Goal: Check status: Check status

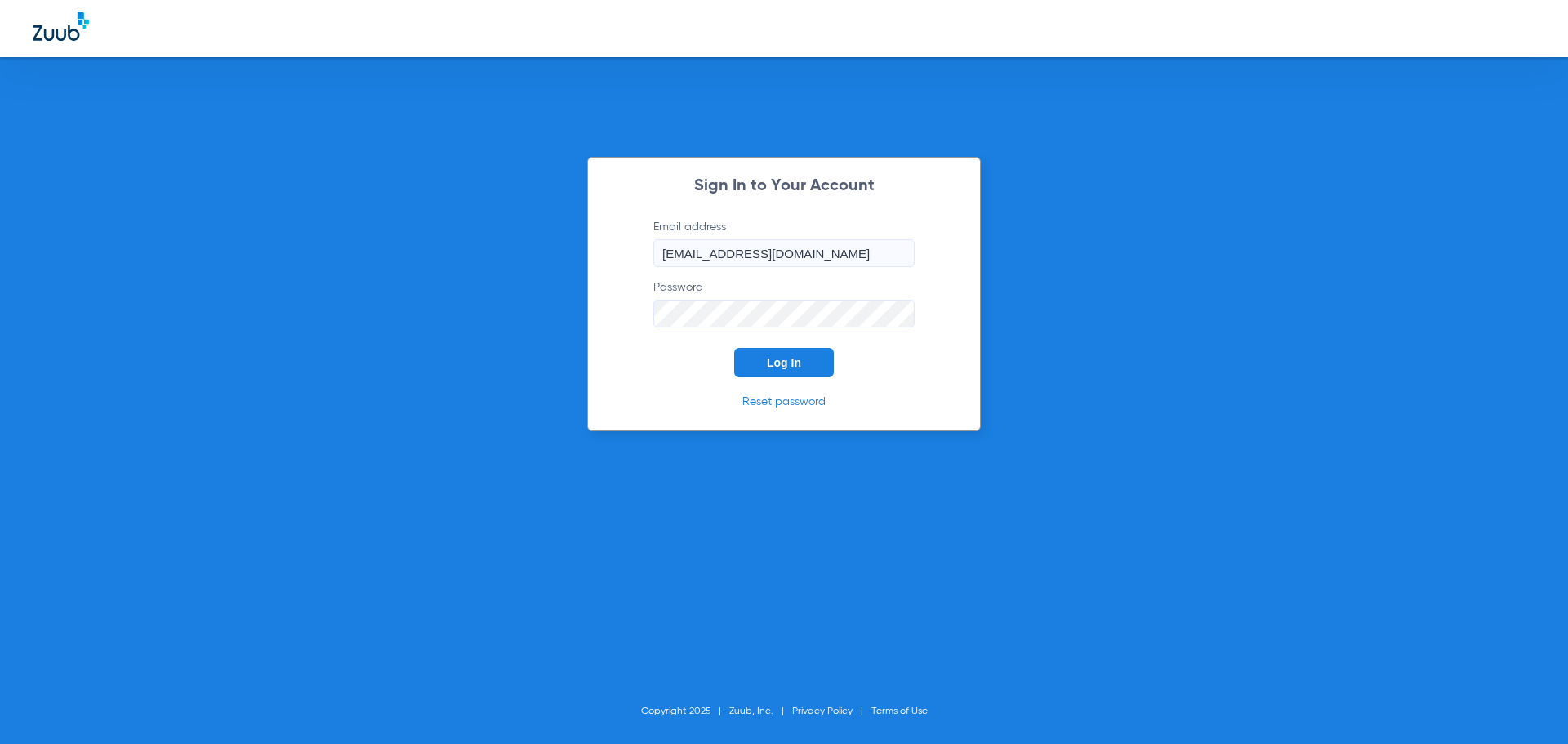
click at [806, 363] on button "Log In" at bounding box center [783, 362] width 100 height 29
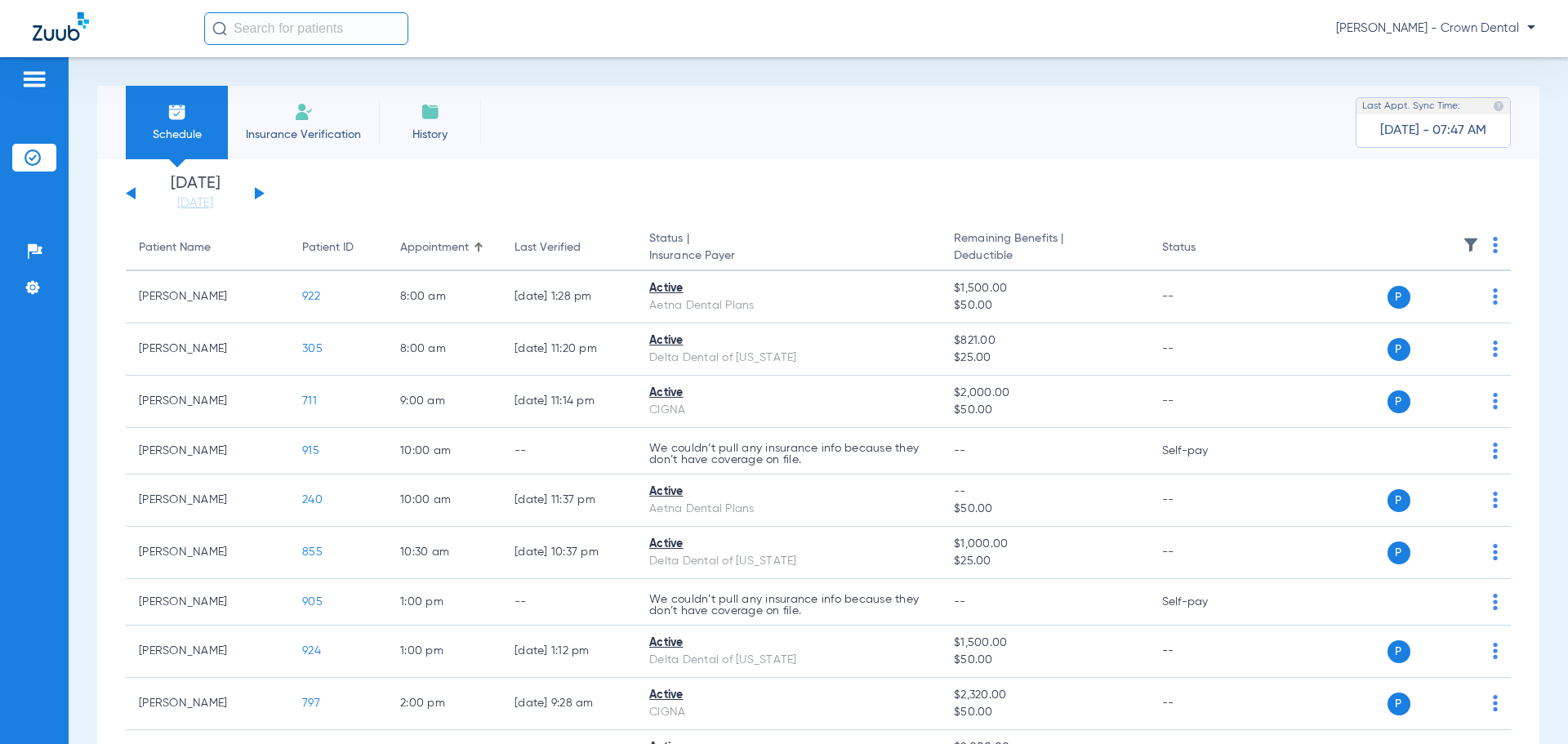
click at [258, 188] on div "[DATE] [DATE] [DATE] [DATE] [DATE] [DATE] [DATE] [DATE] [DATE] [DATE] [DATE] [D…" at bounding box center [195, 193] width 139 height 36
click at [256, 194] on button at bounding box center [260, 193] width 10 height 13
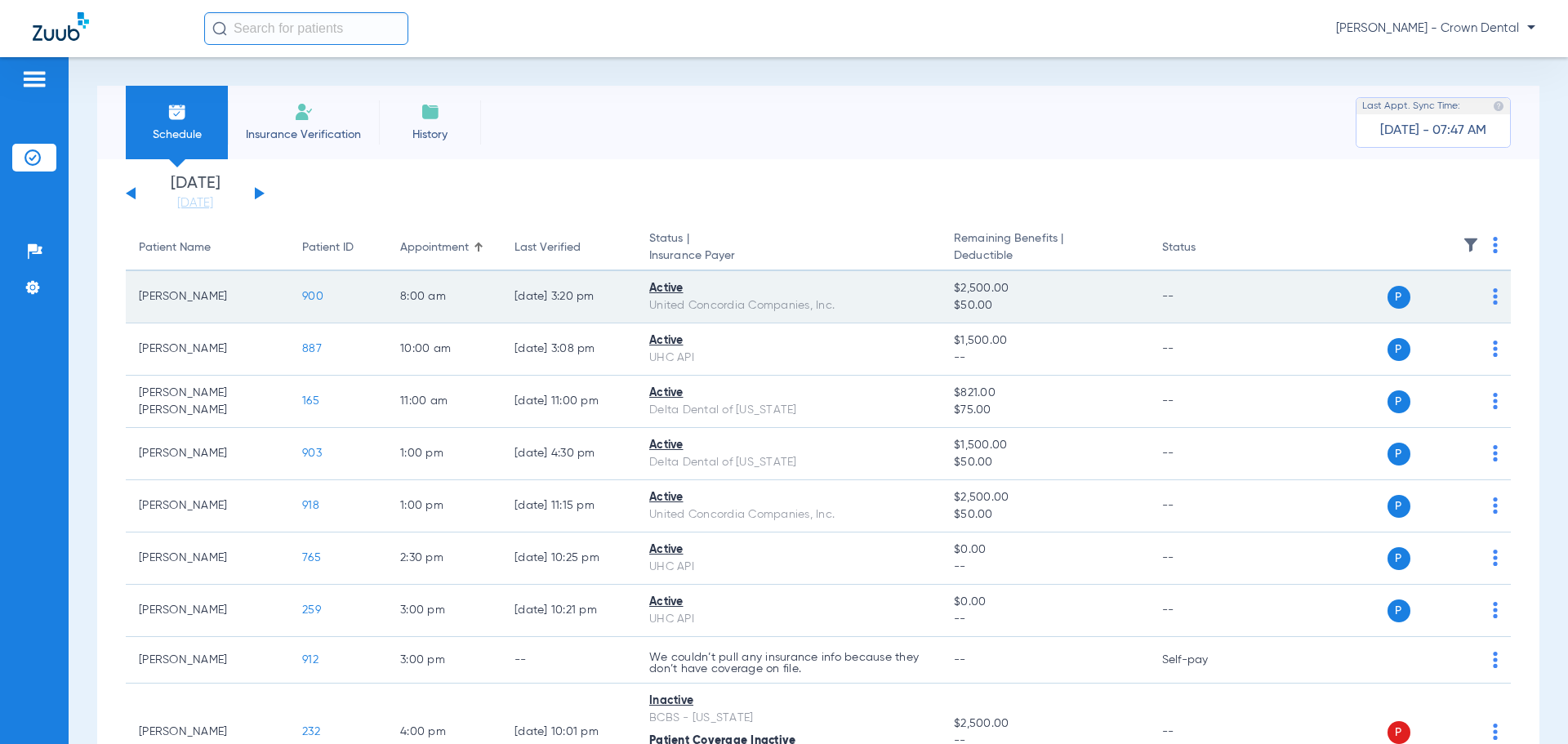
scroll to position [81, 0]
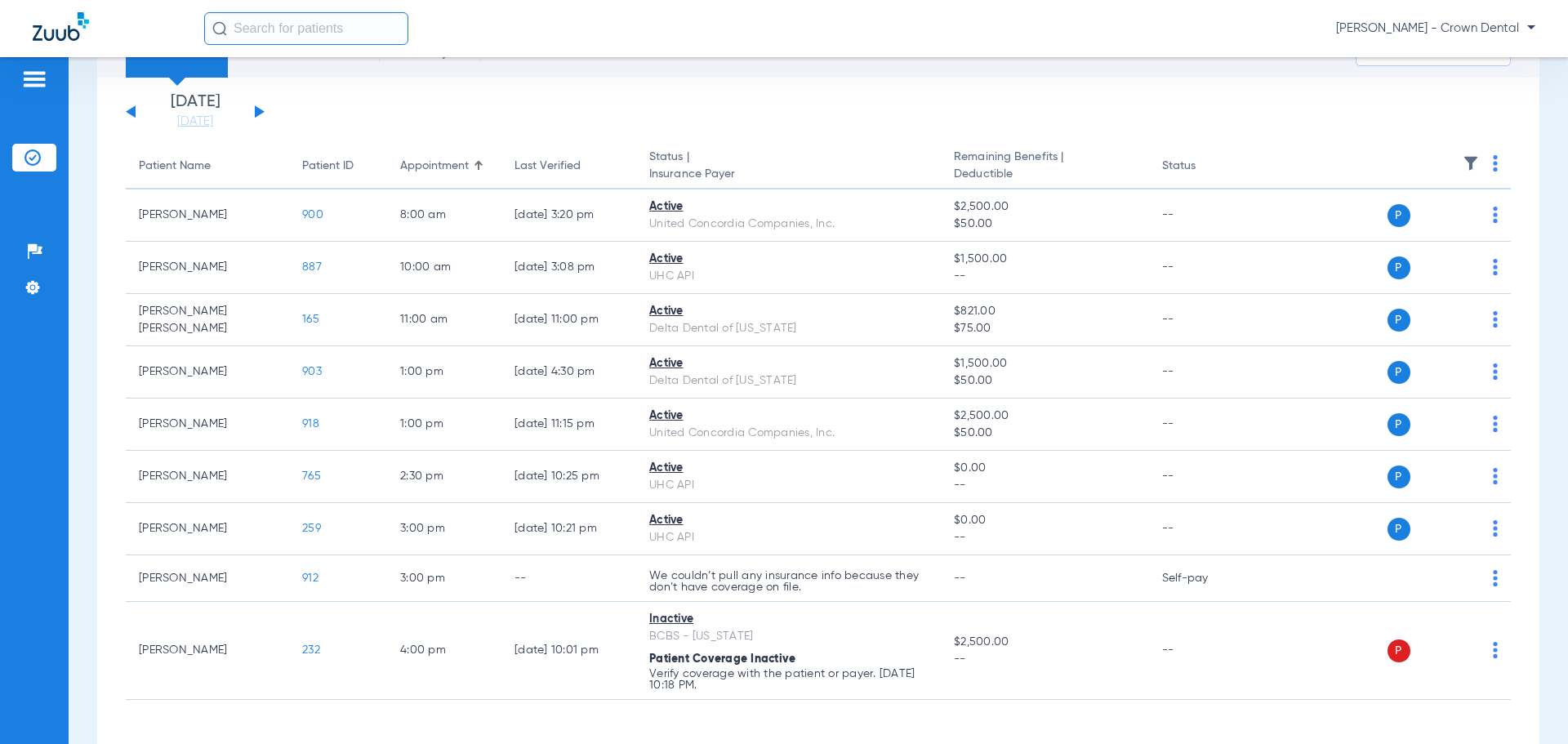
click at [211, 133] on div "[DATE] [DATE] [DATE] [DATE] [DATE] [DATE] [DATE] [DATE] [DATE] [DATE] [DATE] [D…" at bounding box center [818, 426] width 1442 height 697
click at [210, 130] on div "[DATE] [DATE] [DATE] [DATE] [DATE] [DATE] [DATE] [DATE] [DATE] [DATE] [DATE] [D…" at bounding box center [818, 426] width 1442 height 697
click at [207, 121] on link "[DATE]" at bounding box center [195, 121] width 98 height 16
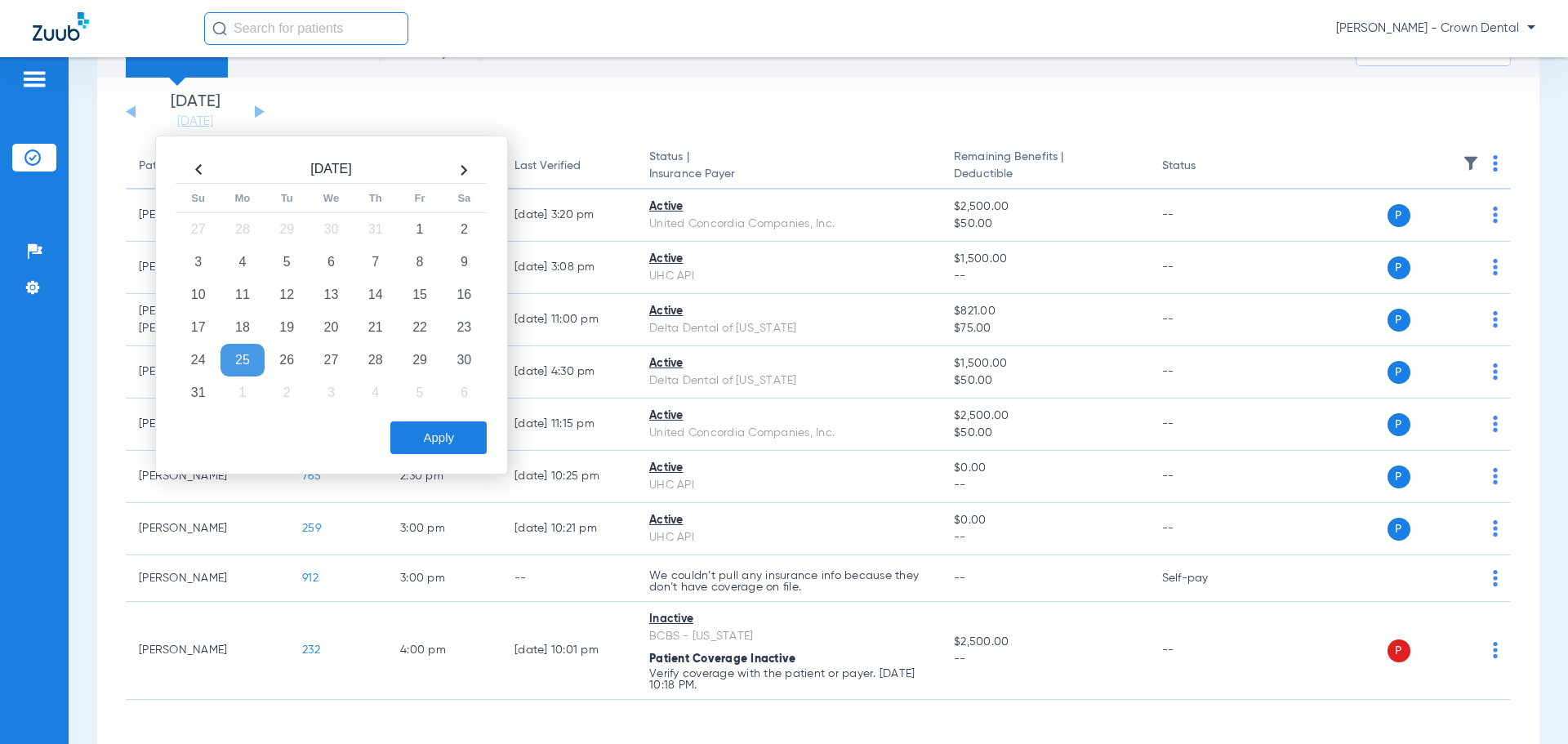
click at [238, 356] on td "25" at bounding box center [242, 360] width 44 height 33
click at [450, 437] on button "Apply" at bounding box center [438, 437] width 96 height 33
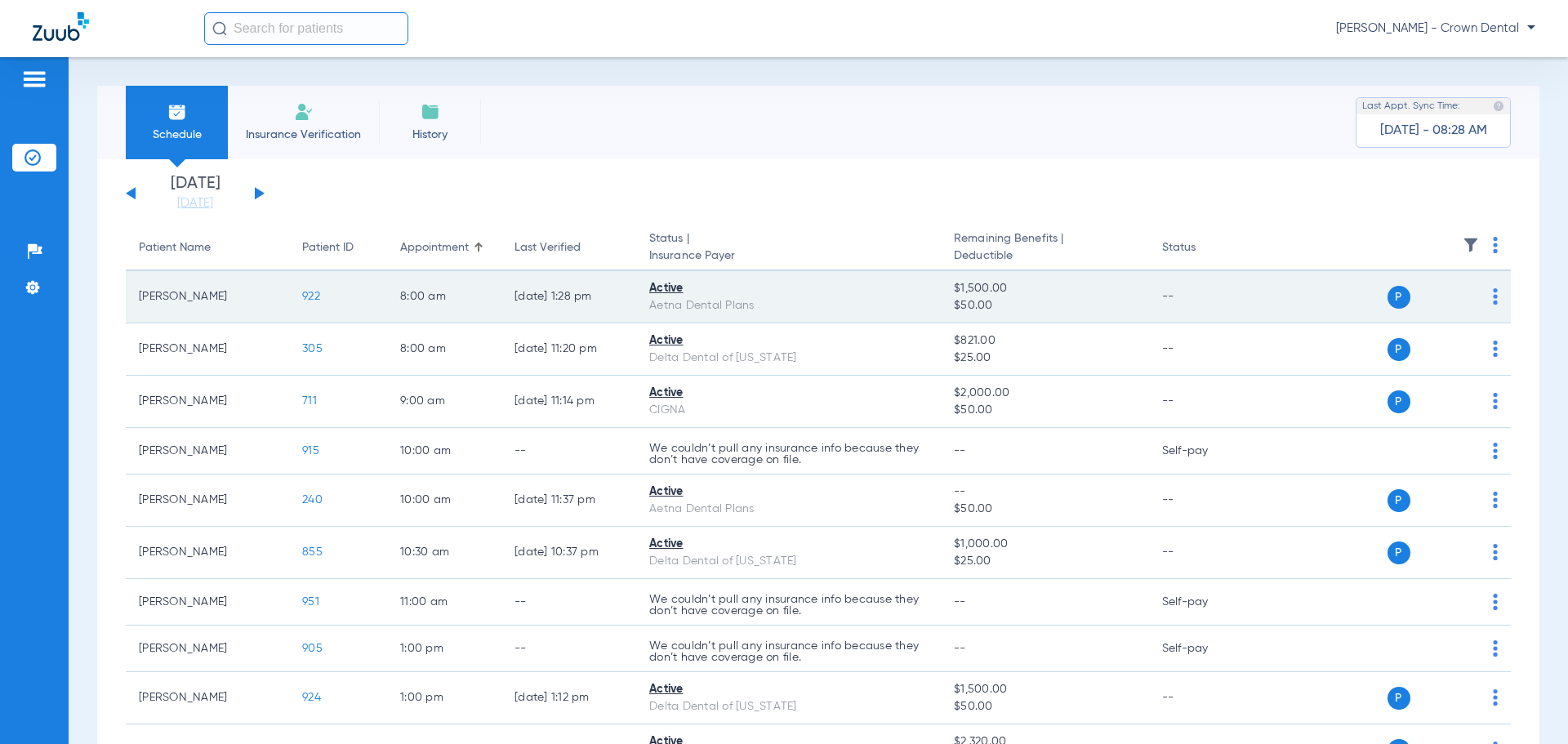
click at [314, 296] on span "922" at bounding box center [310, 297] width 18 height 12
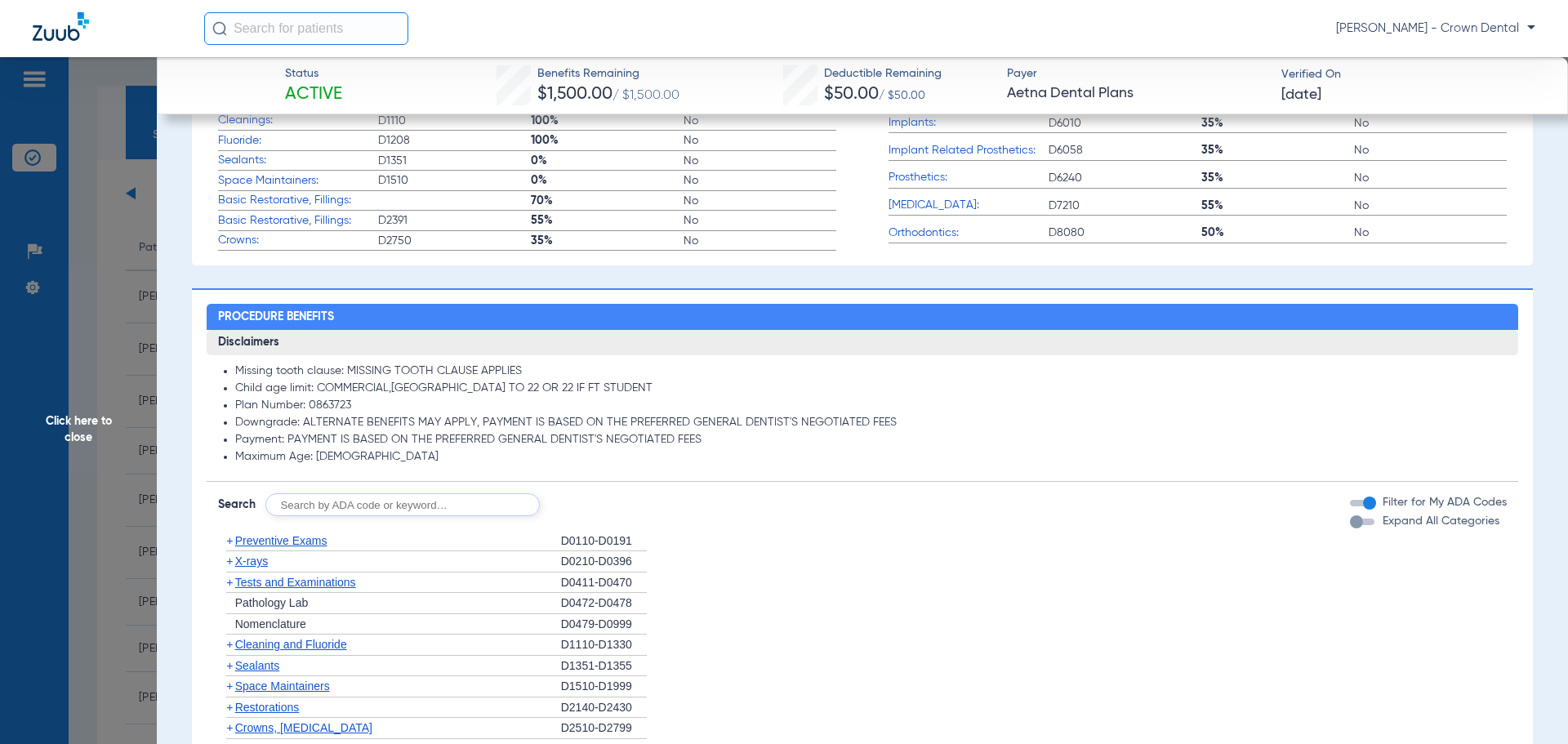
scroll to position [499, 0]
